Goal: Task Accomplishment & Management: Manage account settings

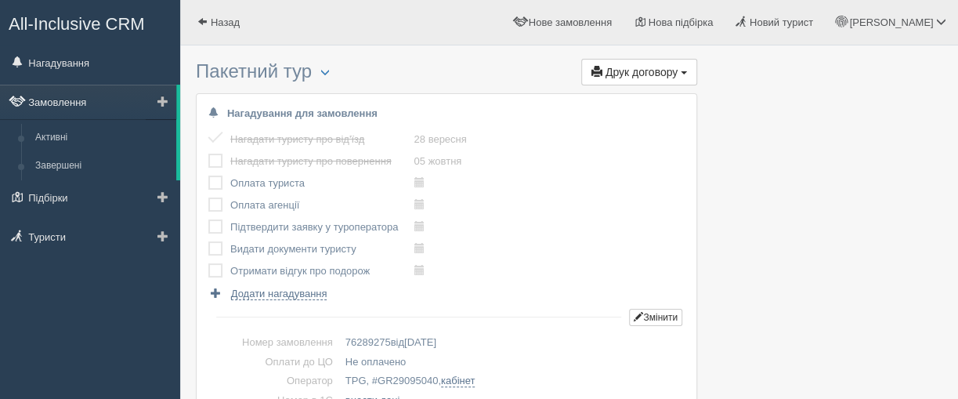
click at [70, 98] on link "Замовлення" at bounding box center [88, 102] width 176 height 34
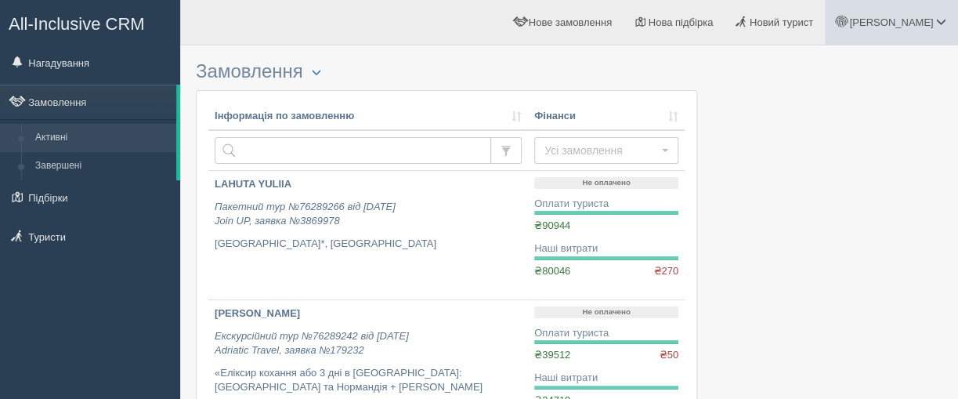
click at [922, 24] on span "[PERSON_NAME]" at bounding box center [891, 22] width 84 height 12
click at [832, 203] on link "Вихід" at bounding box center [871, 203] width 171 height 34
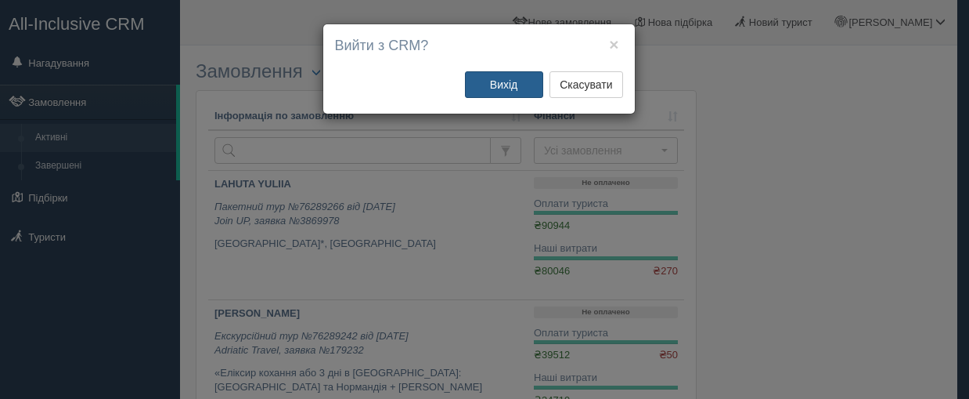
click at [500, 85] on button "Вихід" at bounding box center [504, 84] width 78 height 27
